Goal: Transaction & Acquisition: Purchase product/service

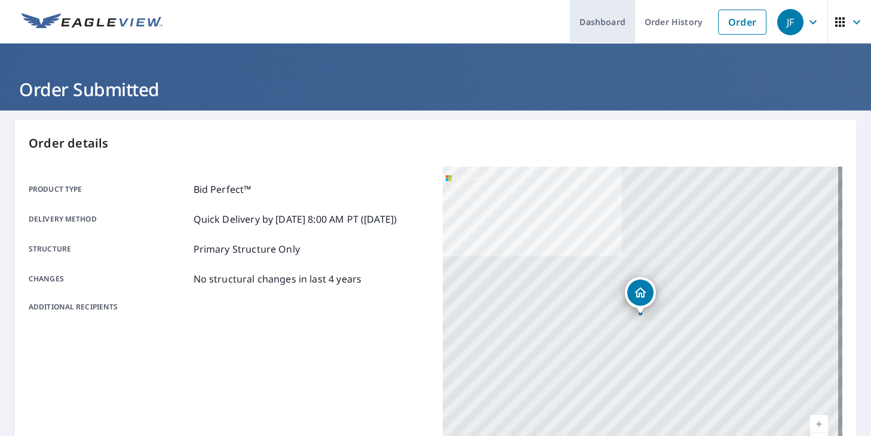
drag, startPoint x: 738, startPoint y: 23, endPoint x: 567, endPoint y: 23, distance: 170.2
click at [738, 23] on link "Order" at bounding box center [742, 22] width 48 height 25
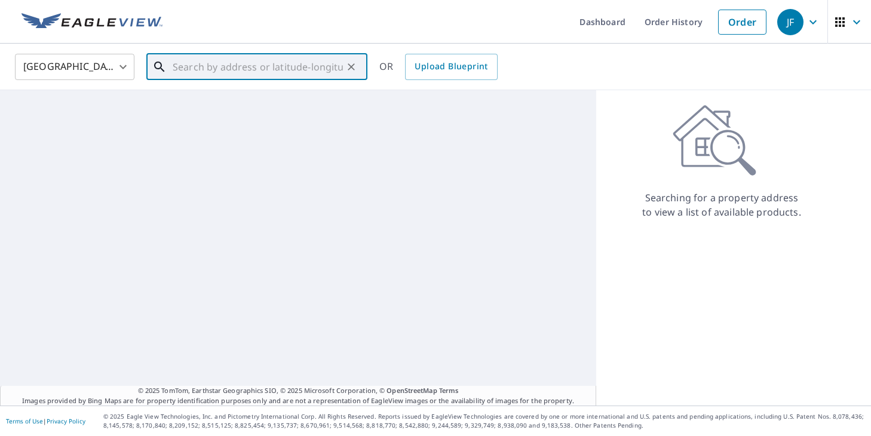
click at [195, 64] on input "text" at bounding box center [258, 66] width 170 height 33
paste input "[STREET_ADDRESS][PERSON_NAME]"
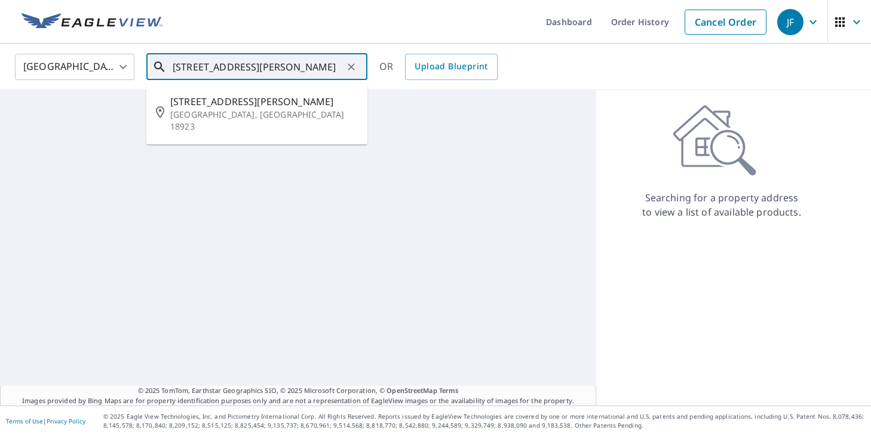
click at [223, 109] on p "[GEOGRAPHIC_DATA], [GEOGRAPHIC_DATA] 18923" at bounding box center [264, 121] width 188 height 24
type input "[STREET_ADDRESS][PERSON_NAME][PERSON_NAME]"
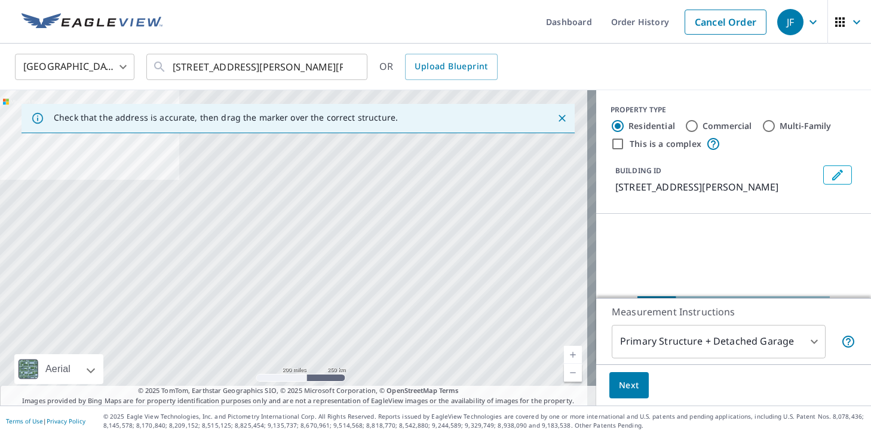
click at [680, 334] on body "JF JF Dashboard Order History Cancel Order JF [GEOGRAPHIC_DATA] [GEOGRAPHIC_DAT…" at bounding box center [435, 218] width 871 height 436
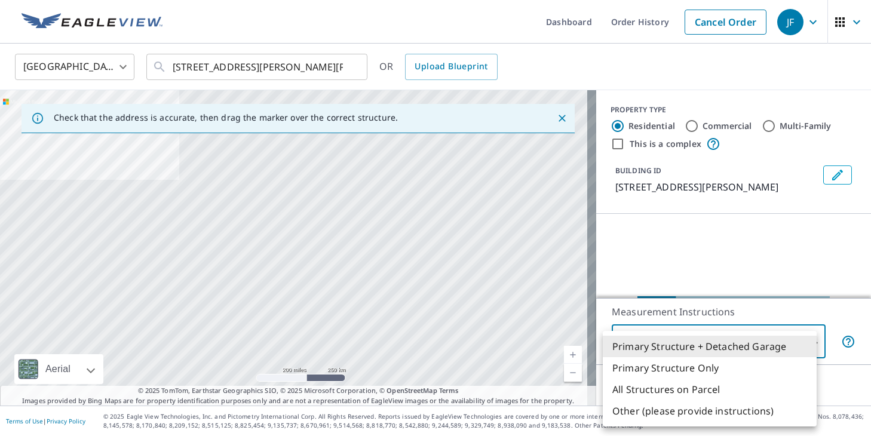
click at [680, 371] on li "Primary Structure Only" at bounding box center [710, 367] width 214 height 21
type input "2"
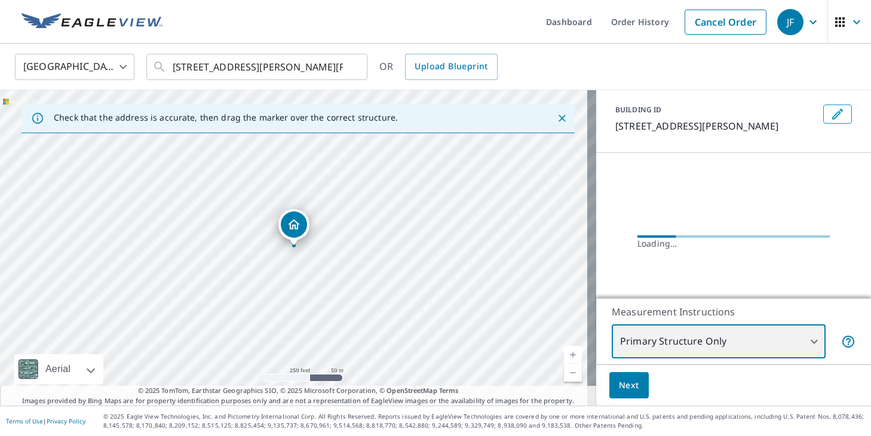
scroll to position [109, 0]
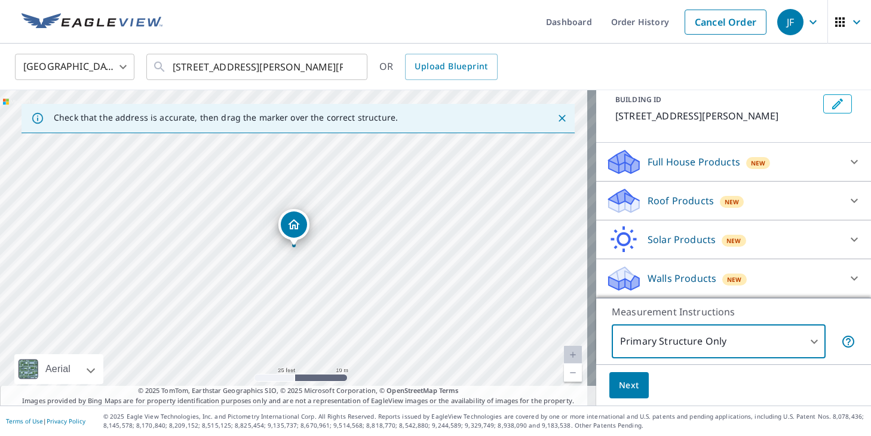
click at [730, 192] on div "Roof Products New" at bounding box center [723, 201] width 234 height 28
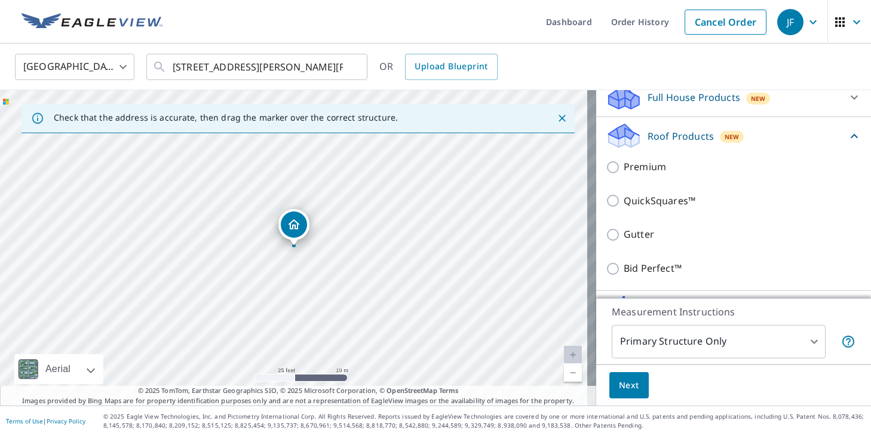
scroll to position [205, 0]
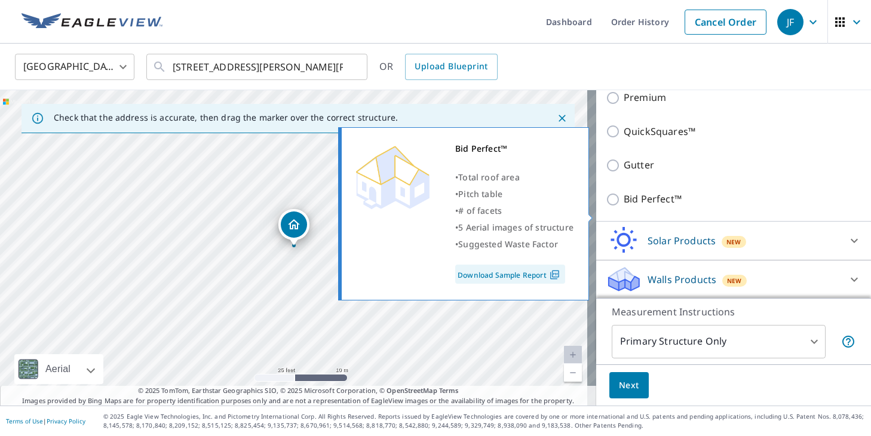
click at [670, 207] on p "Bid Perfect™" at bounding box center [652, 199] width 58 height 15
click at [623, 207] on input "Bid Perfect™" at bounding box center [615, 199] width 18 height 14
checkbox input "true"
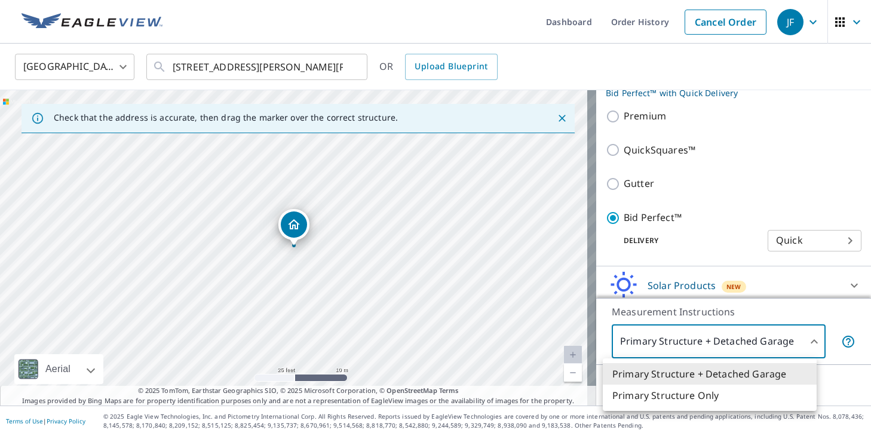
click at [680, 337] on body "JF JF Dashboard Order History Cancel Order JF [GEOGRAPHIC_DATA] [GEOGRAPHIC_DAT…" at bounding box center [435, 218] width 871 height 436
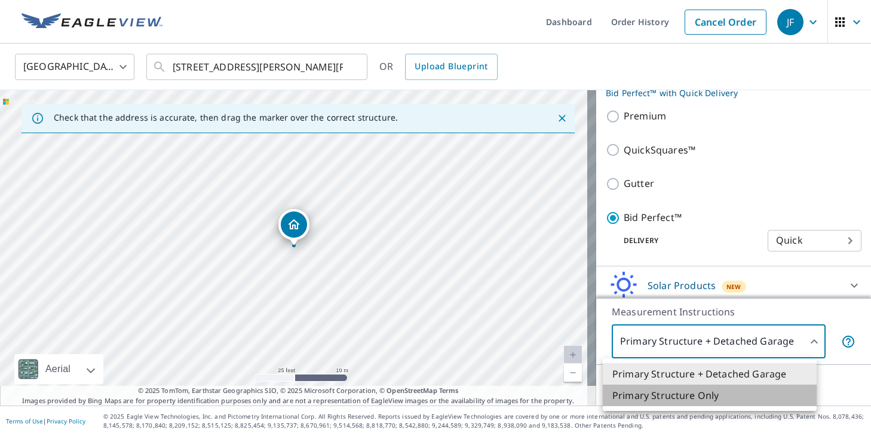
click at [677, 391] on li "Primary Structure Only" at bounding box center [710, 395] width 214 height 21
type input "2"
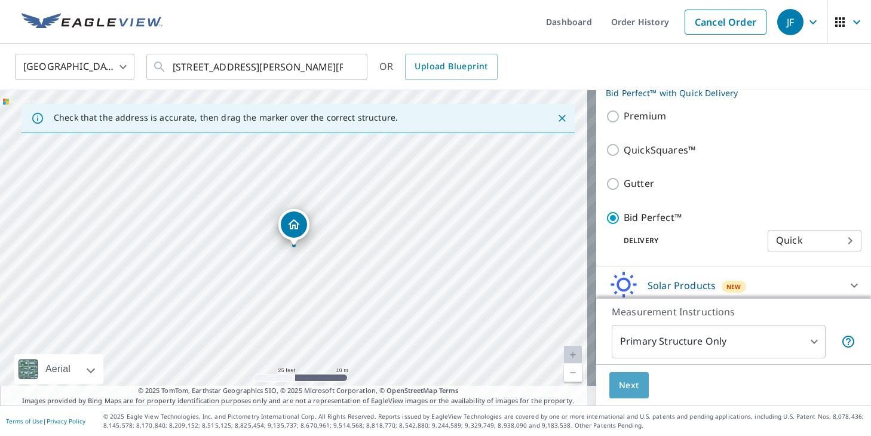
click at [626, 380] on span "Next" at bounding box center [629, 385] width 20 height 15
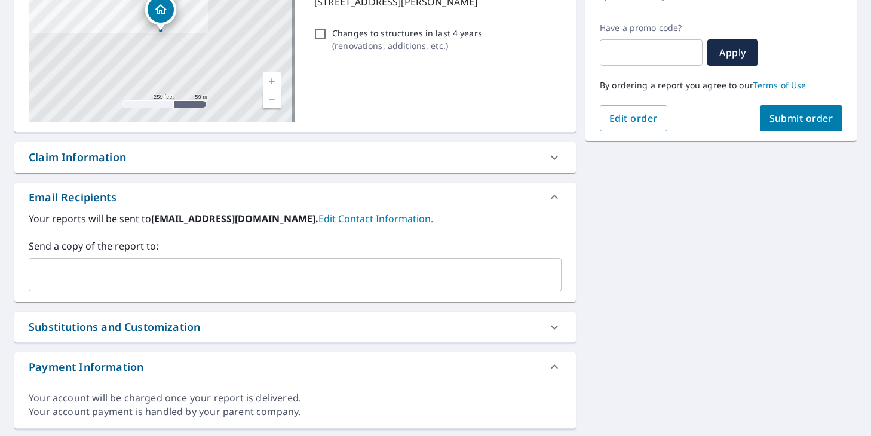
scroll to position [219, 0]
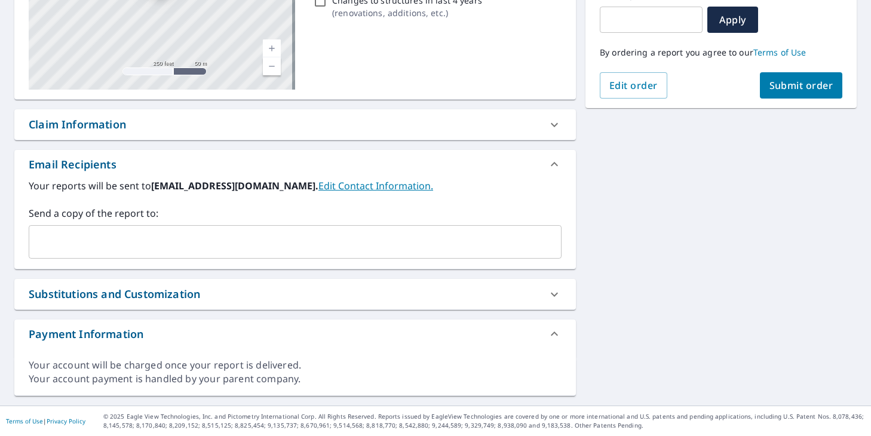
click at [800, 88] on span "Submit order" at bounding box center [801, 85] width 64 height 13
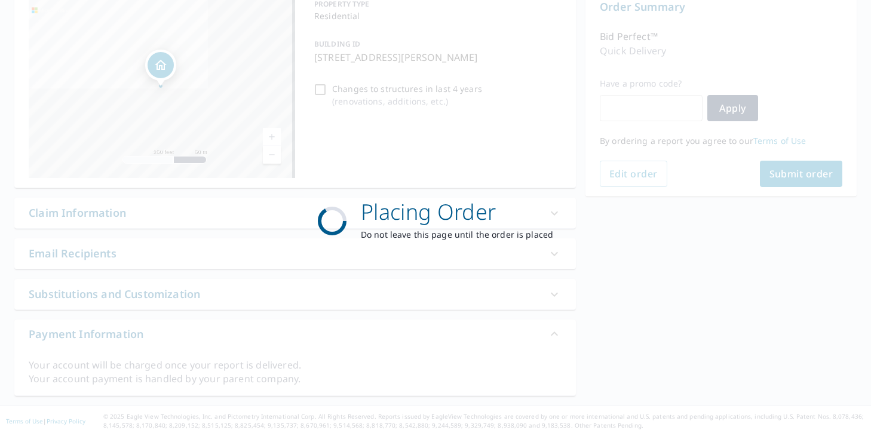
scroll to position [131, 0]
